Goal: Check status: Check status

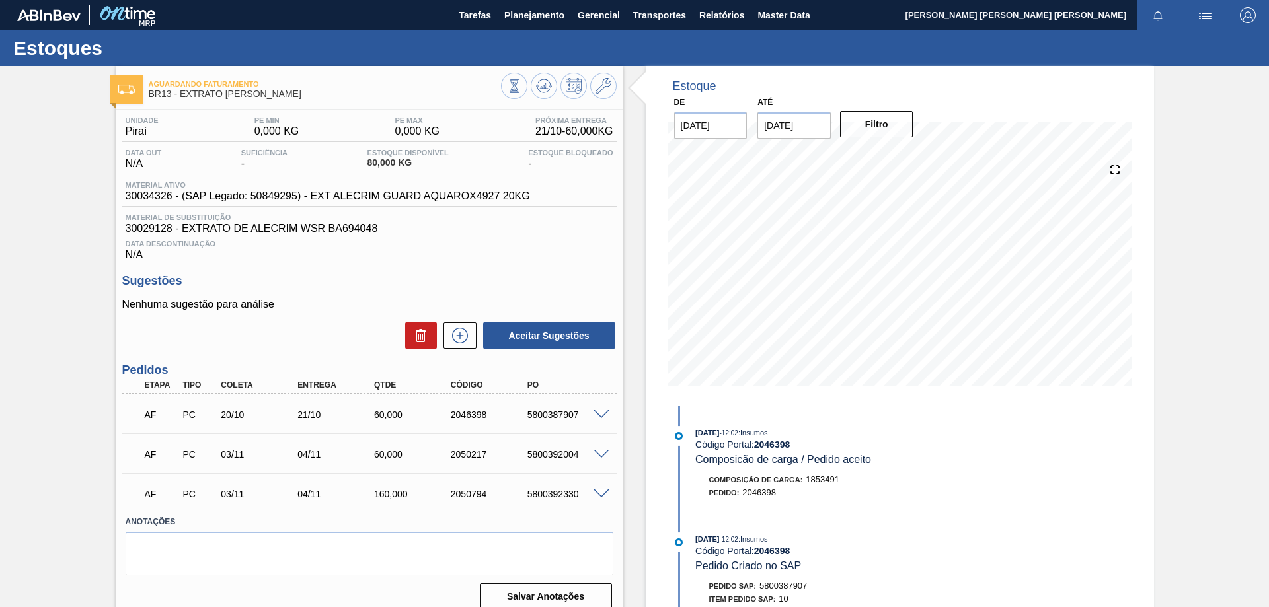
scroll to position [233, 0]
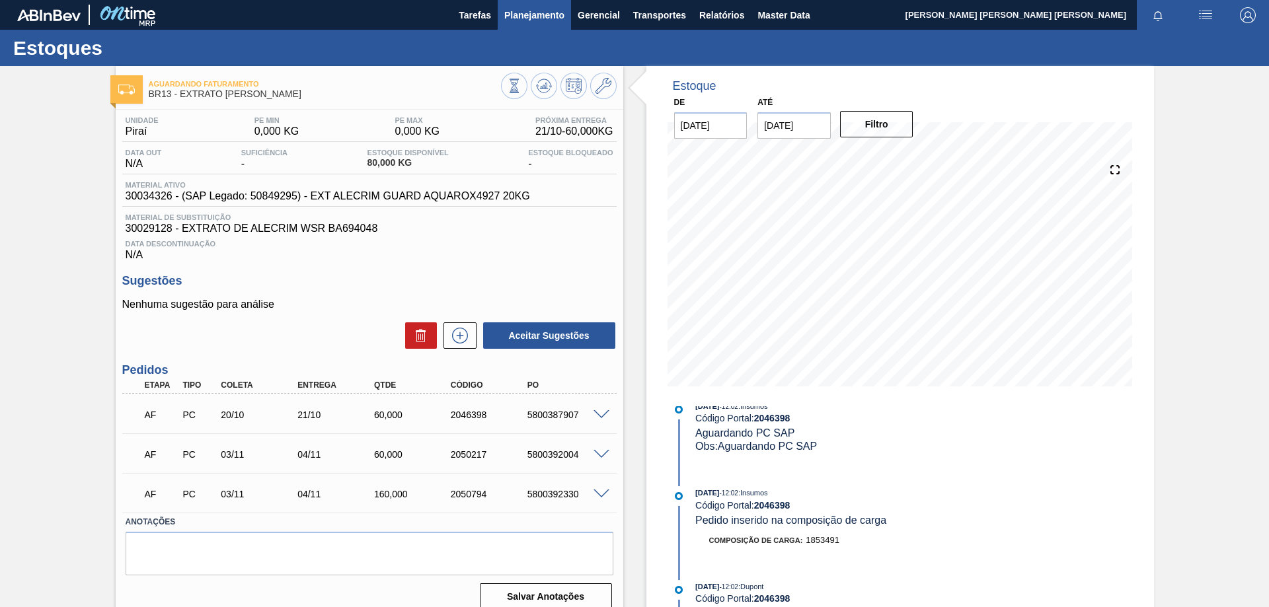
click at [528, 25] on button "Planejamento" at bounding box center [534, 15] width 73 height 30
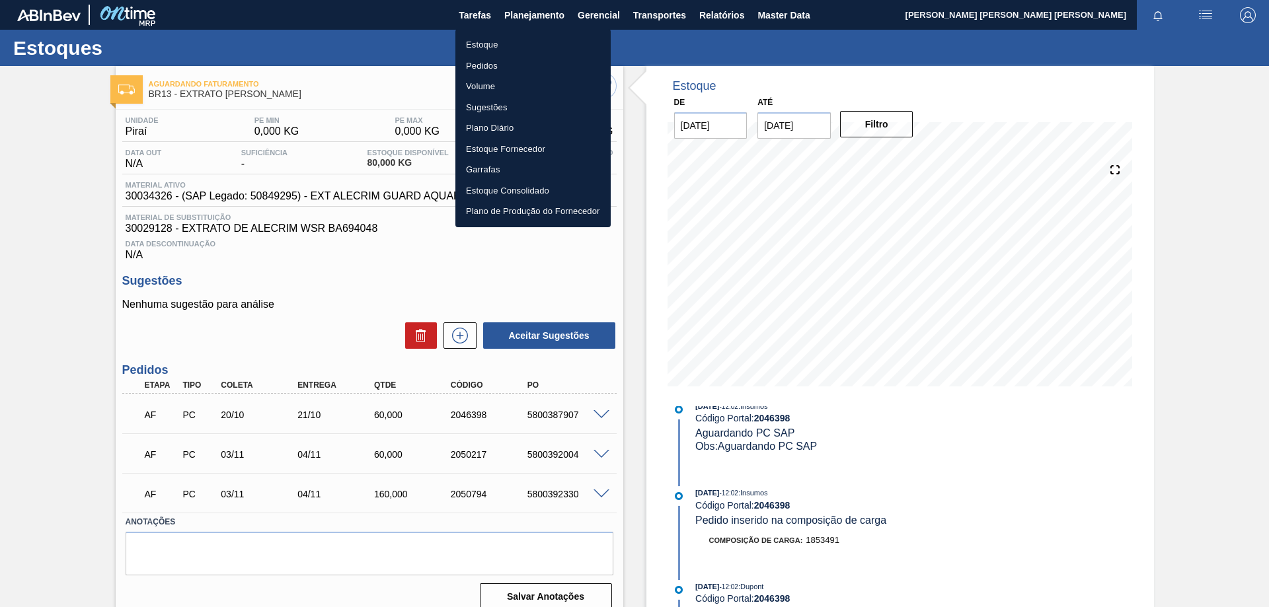
click at [505, 52] on li "Estoque" at bounding box center [532, 44] width 155 height 21
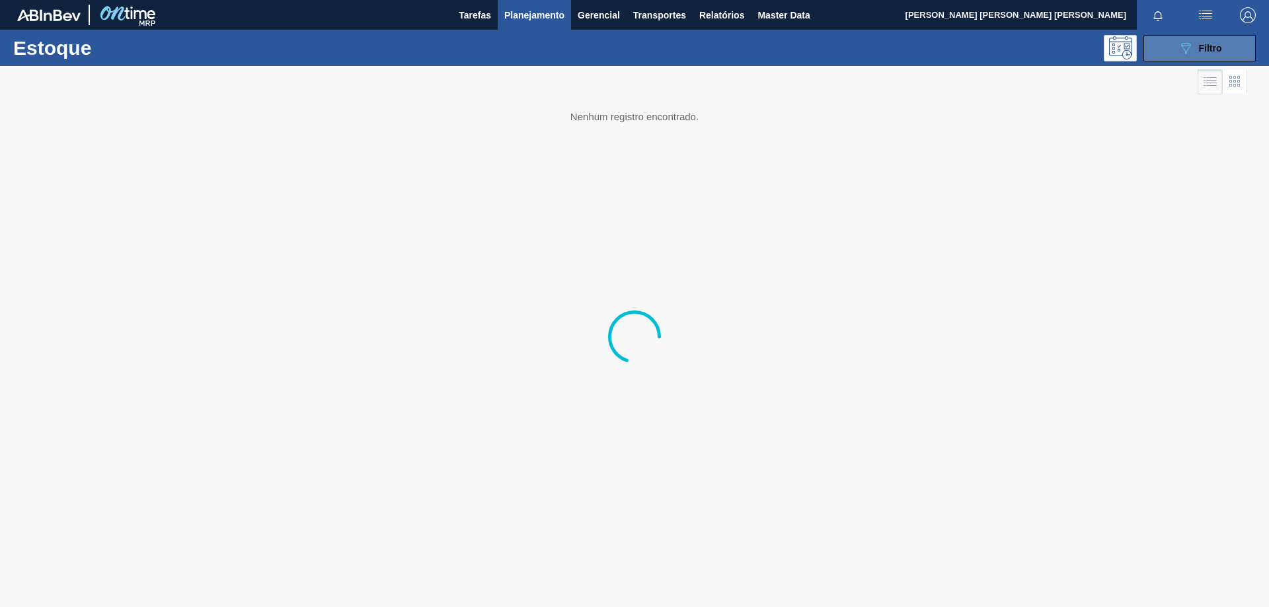
click at [1204, 44] on span "Filtro" at bounding box center [1210, 48] width 23 height 11
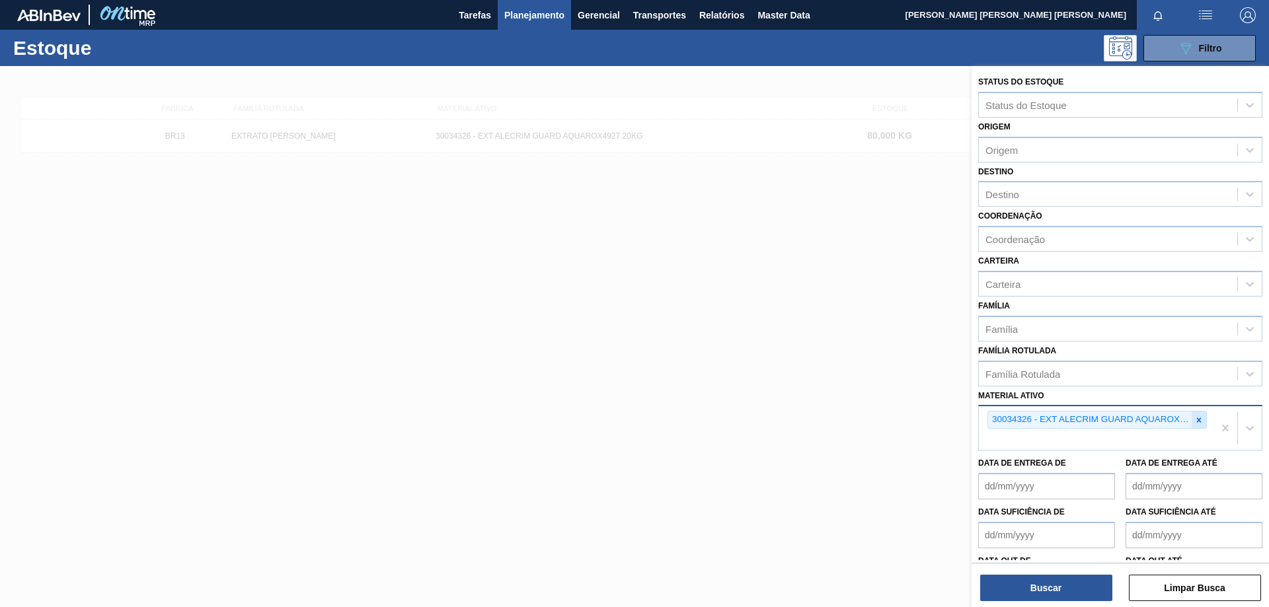
click at [1197, 424] on icon at bounding box center [1198, 420] width 9 height 9
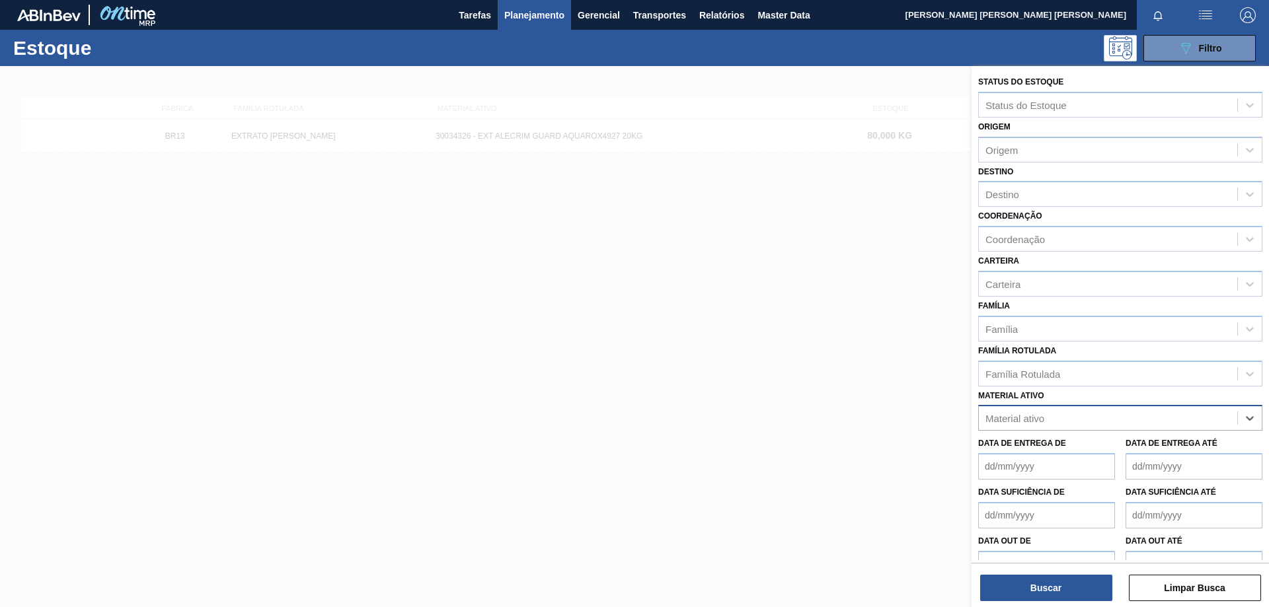
paste ativo "30034670"
type ativo "30034670"
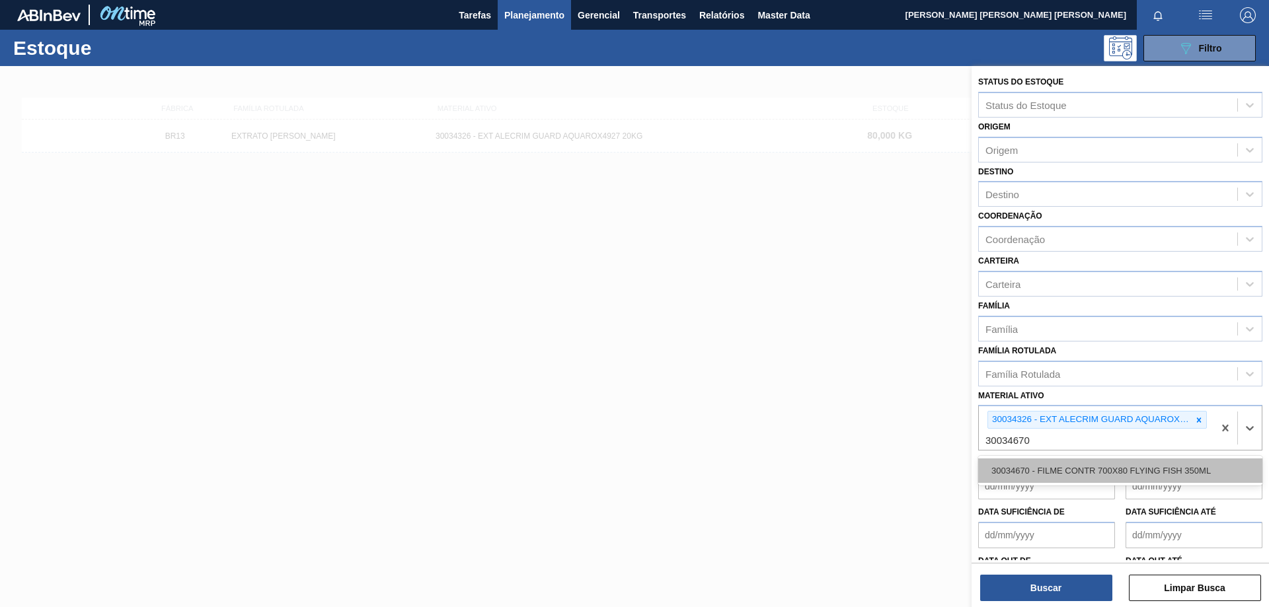
click at [1069, 471] on div "30034670 - FILME CONTR 700X80 FLYING FISH 350ML" at bounding box center [1120, 471] width 284 height 24
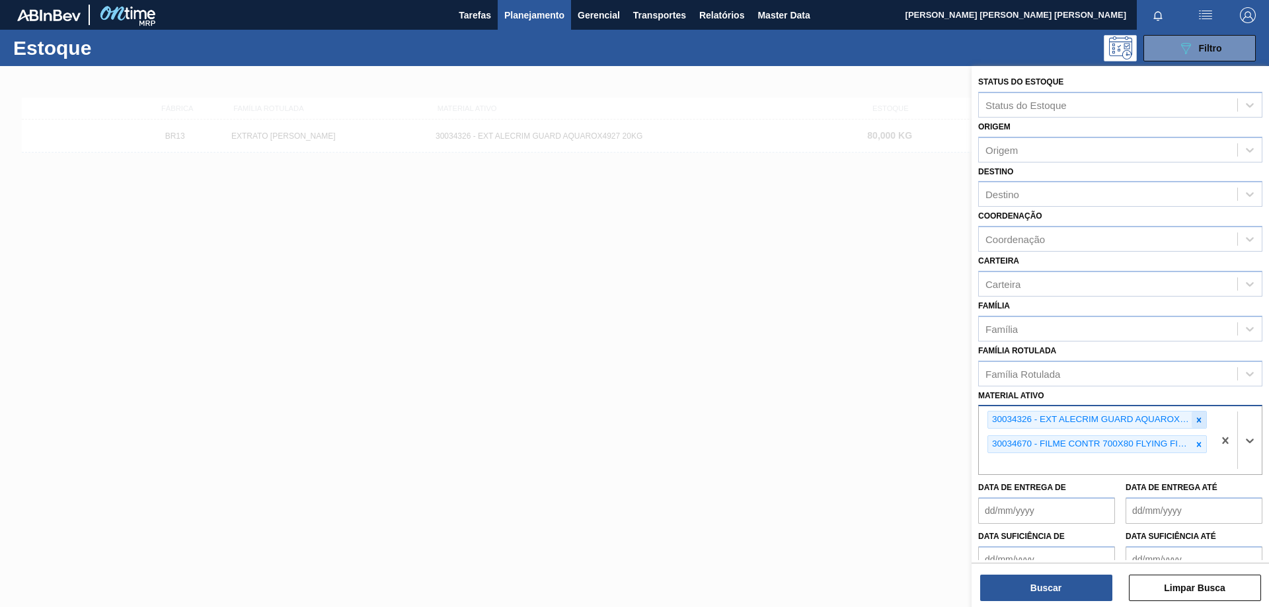
click at [1197, 421] on icon at bounding box center [1199, 420] width 5 height 5
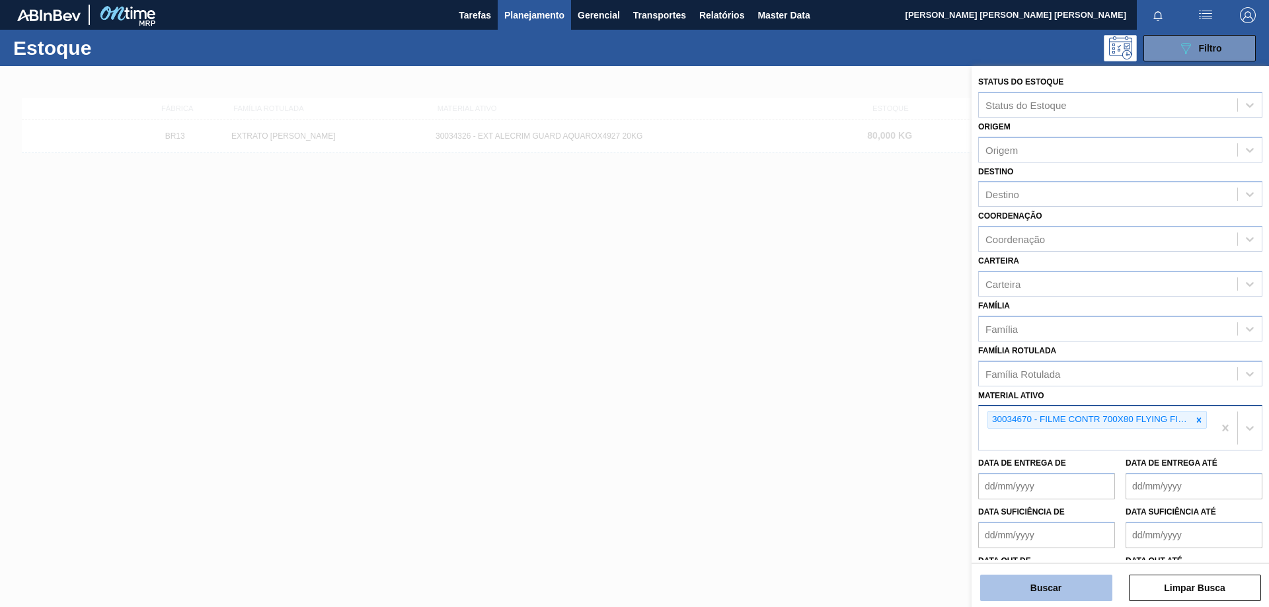
click at [1082, 583] on button "Buscar" at bounding box center [1046, 588] width 132 height 26
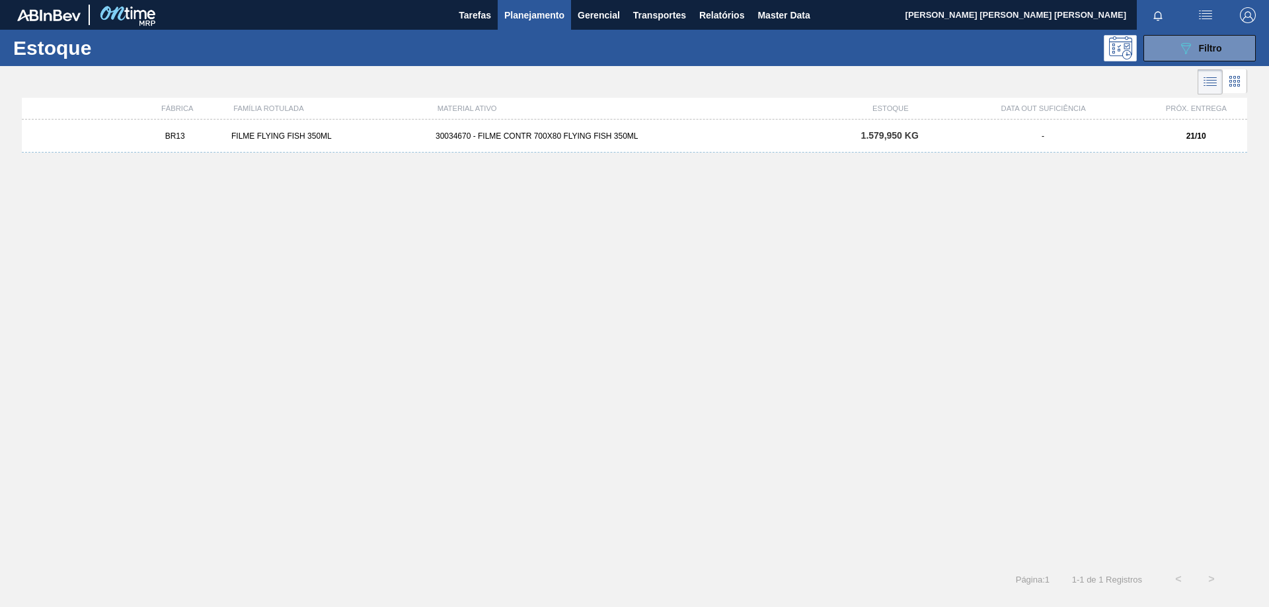
click at [292, 131] on div "FILME FLYING FISH 350ML" at bounding box center [328, 135] width 204 height 9
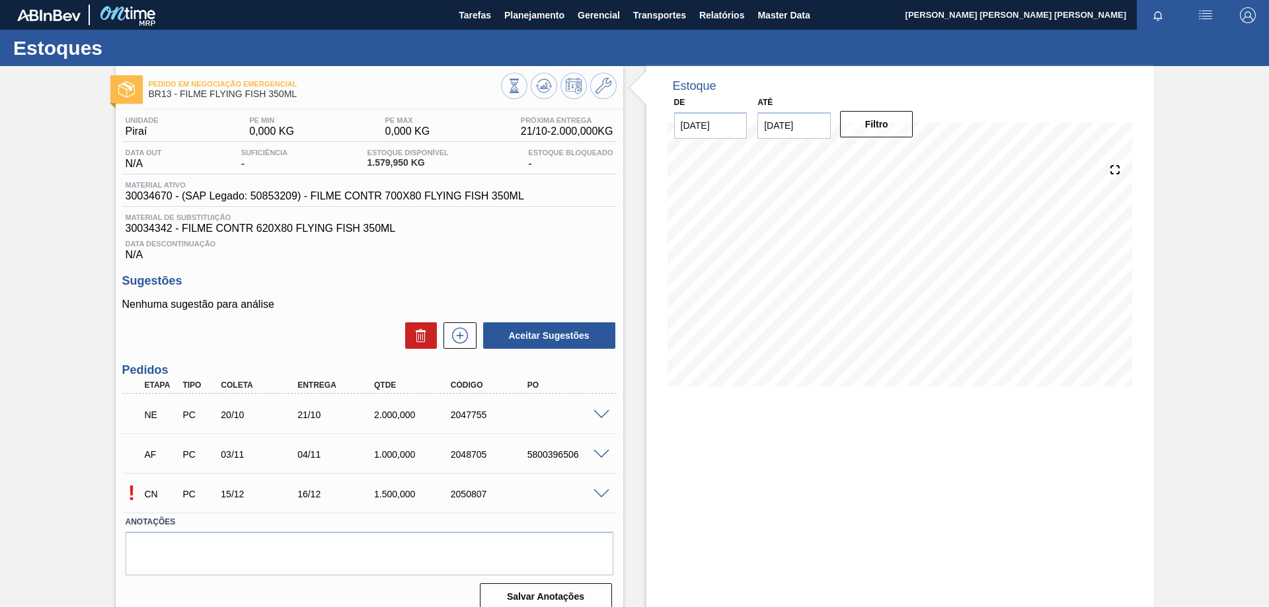
click at [607, 409] on div at bounding box center [603, 414] width 26 height 10
click at [597, 413] on span at bounding box center [601, 415] width 16 height 10
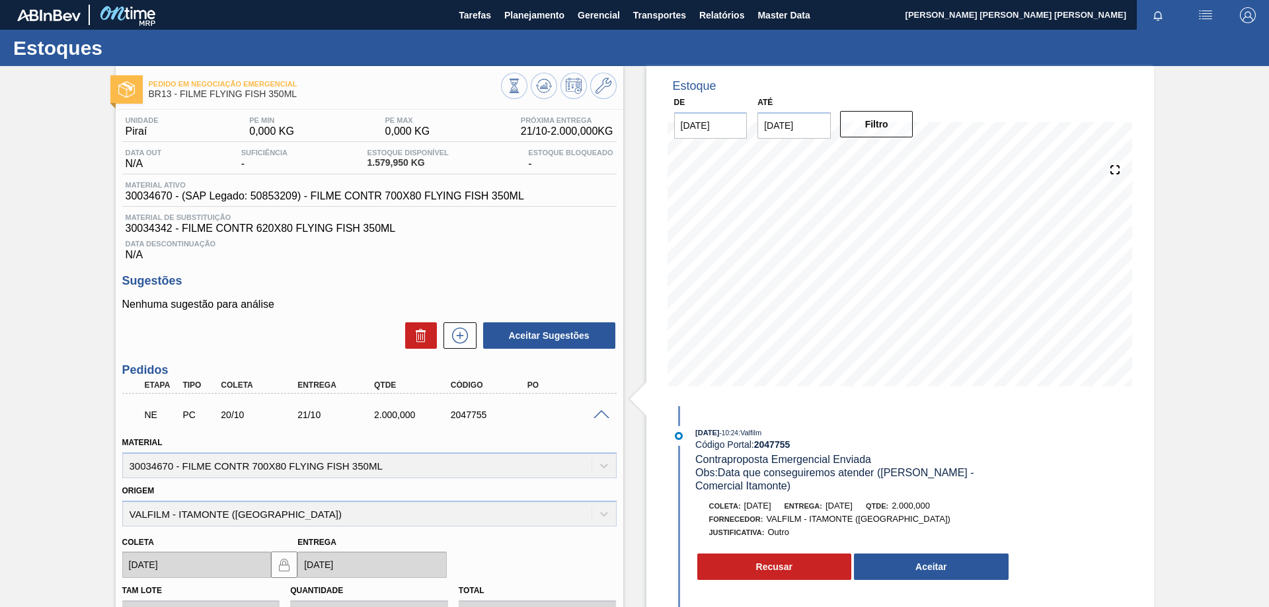
click at [612, 414] on div at bounding box center [603, 414] width 26 height 10
click at [603, 416] on span at bounding box center [601, 415] width 16 height 10
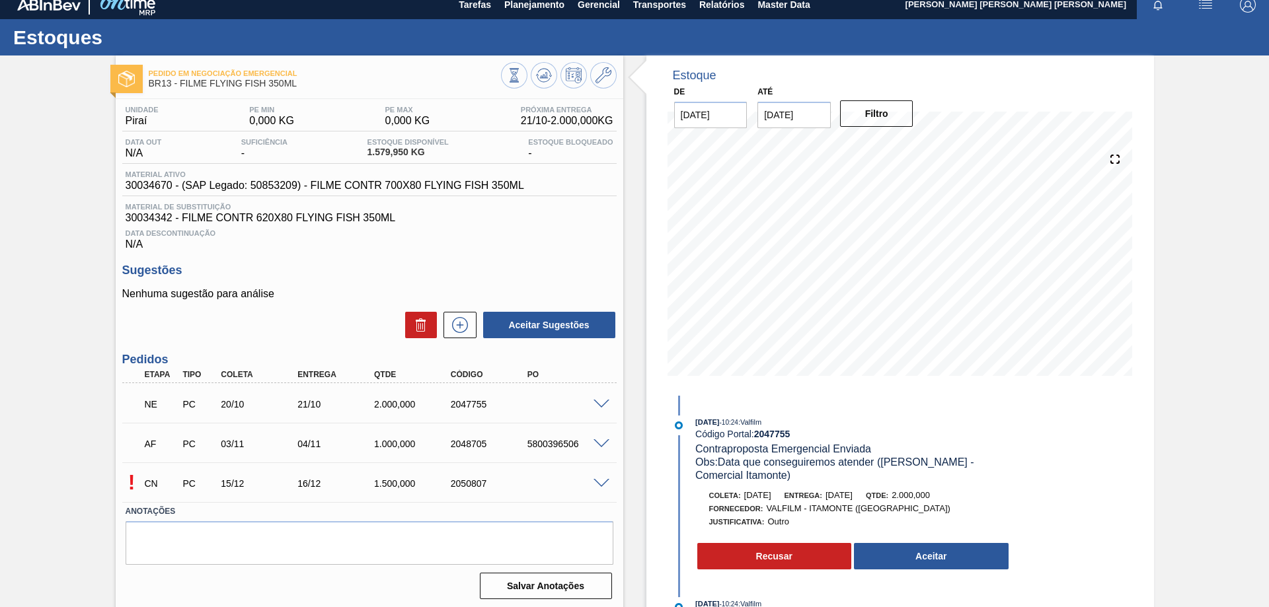
scroll to position [14, 0]
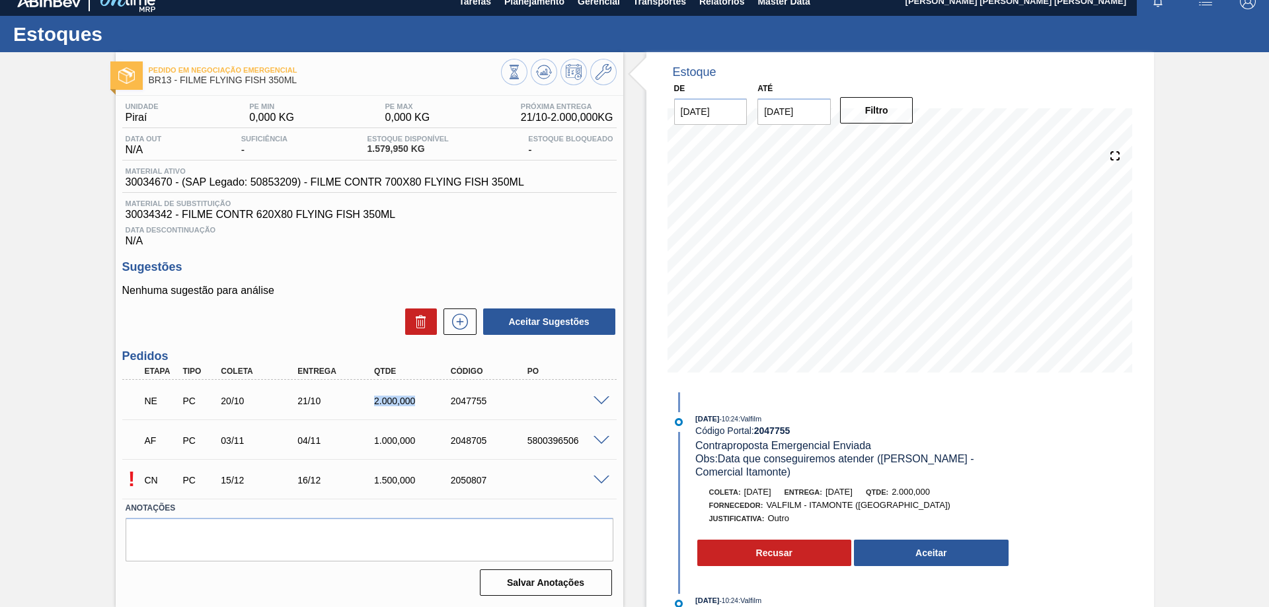
drag, startPoint x: 417, startPoint y: 401, endPoint x: 359, endPoint y: 398, distance: 57.5
click at [359, 398] on div "NE PC 20/10 21/10 2.000,000 2047755" at bounding box center [365, 400] width 459 height 26
click at [593, 401] on div at bounding box center [603, 400] width 26 height 10
click at [607, 399] on span at bounding box center [601, 401] width 16 height 10
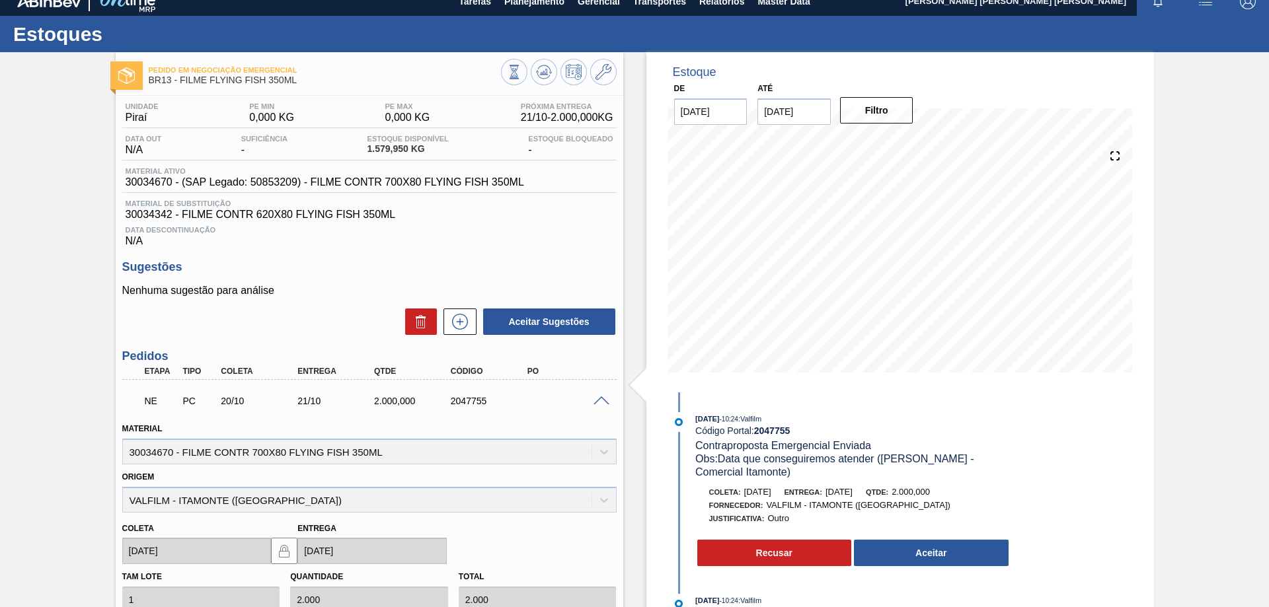
click at [597, 399] on span at bounding box center [601, 401] width 16 height 10
